Goal: Task Accomplishment & Management: Manage account settings

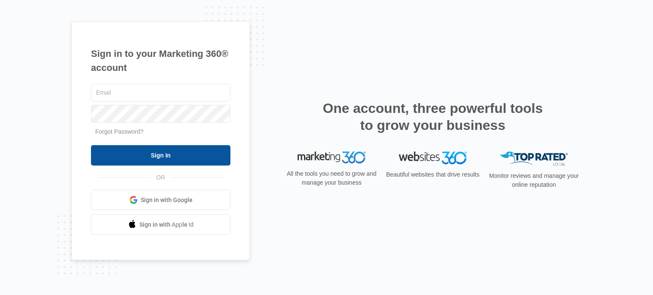
type input "[EMAIL_ADDRESS][DOMAIN_NAME]"
click at [161, 156] on input "Sign In" at bounding box center [160, 155] width 139 height 20
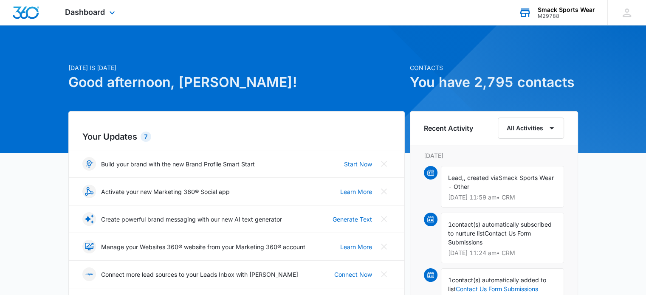
click at [576, 13] on div "M29788" at bounding box center [566, 16] width 57 height 6
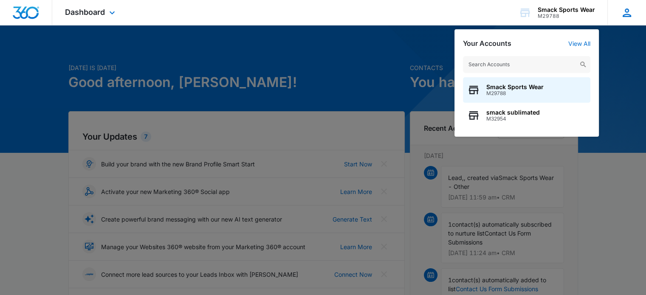
click at [621, 14] on icon at bounding box center [627, 12] width 13 height 13
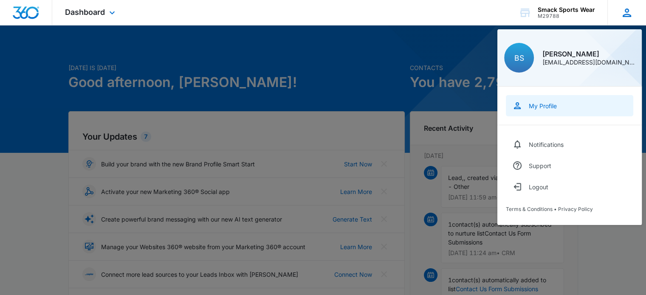
click at [551, 98] on link "My Profile" at bounding box center [569, 105] width 127 height 21
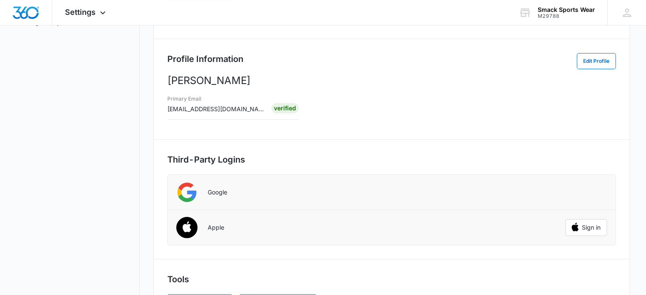
scroll to position [177, 0]
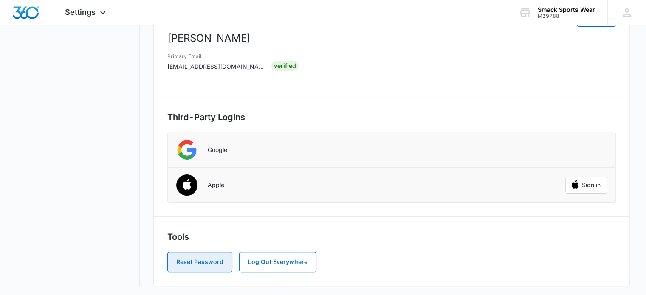
click at [212, 259] on button "Reset Password" at bounding box center [199, 262] width 65 height 20
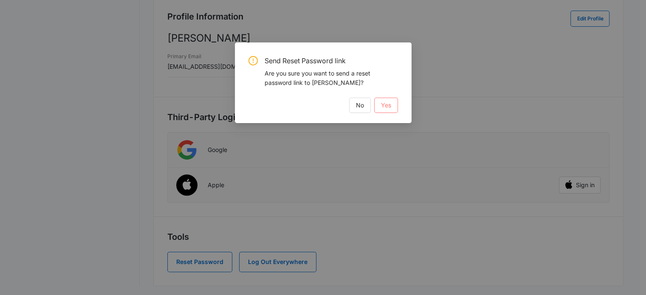
click at [390, 102] on span "Yes" at bounding box center [386, 105] width 10 height 9
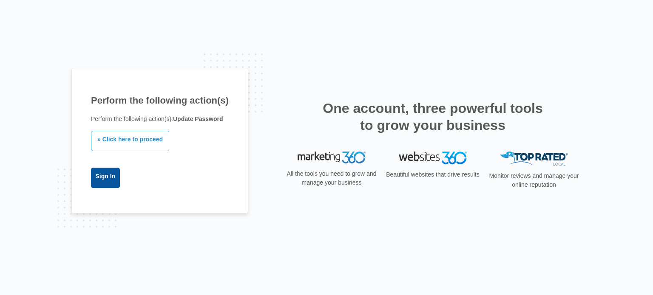
click at [104, 179] on link "Sign In" at bounding box center [105, 178] width 29 height 20
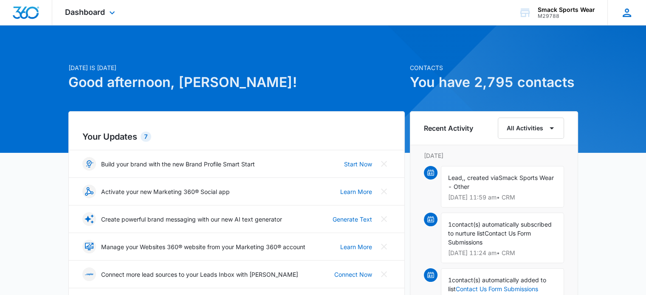
click at [624, 15] on icon at bounding box center [627, 12] width 8 height 8
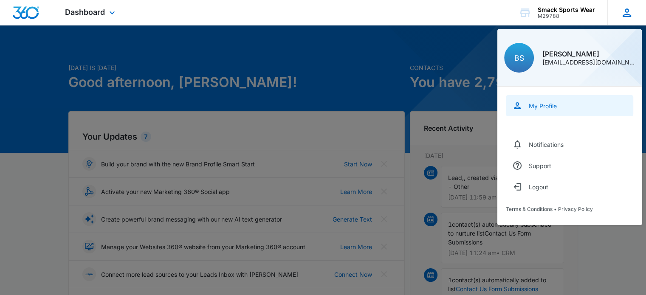
click at [546, 108] on div "My Profile" at bounding box center [543, 105] width 28 height 7
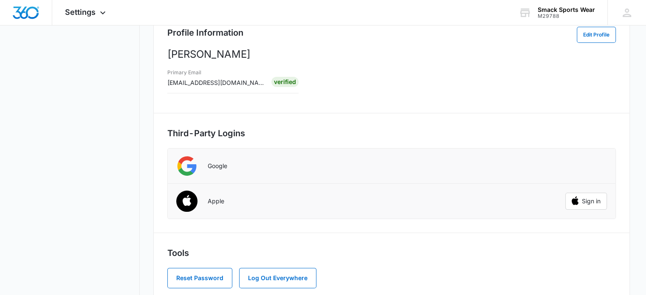
scroll to position [177, 0]
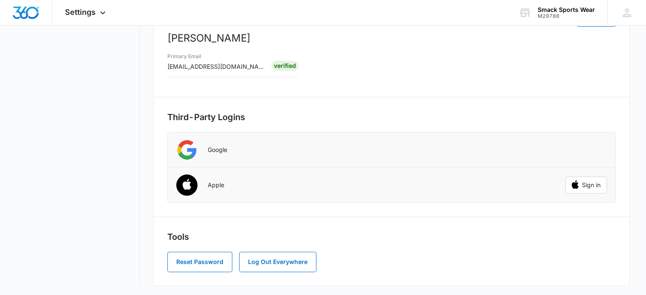
click at [362, 102] on div "BS Profile Information Edit Profile Bill Sigler Primary Email bill@smacksportsw…" at bounding box center [391, 90] width 477 height 391
click at [200, 261] on button "Reset Password" at bounding box center [199, 262] width 65 height 20
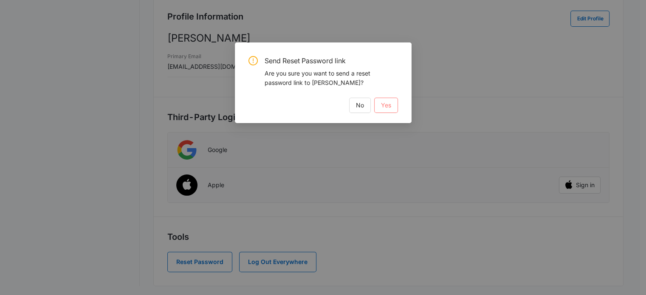
click at [384, 102] on span "Yes" at bounding box center [386, 105] width 10 height 9
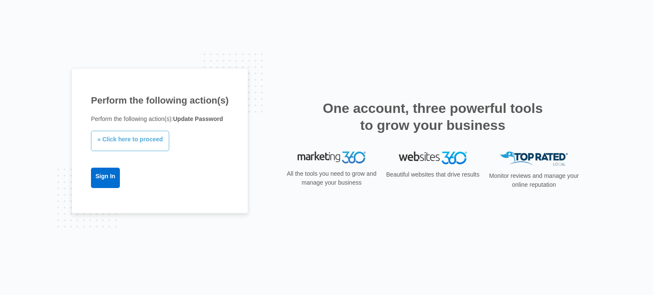
click at [138, 141] on link "» Click here to proceed" at bounding box center [130, 141] width 78 height 20
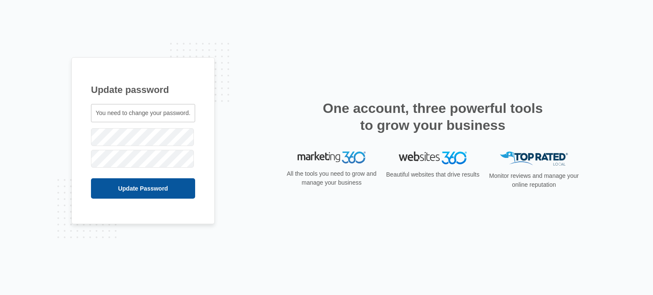
click at [122, 187] on input "Update Password" at bounding box center [143, 188] width 104 height 20
